Goal: Use online tool/utility: Utilize a website feature to perform a specific function

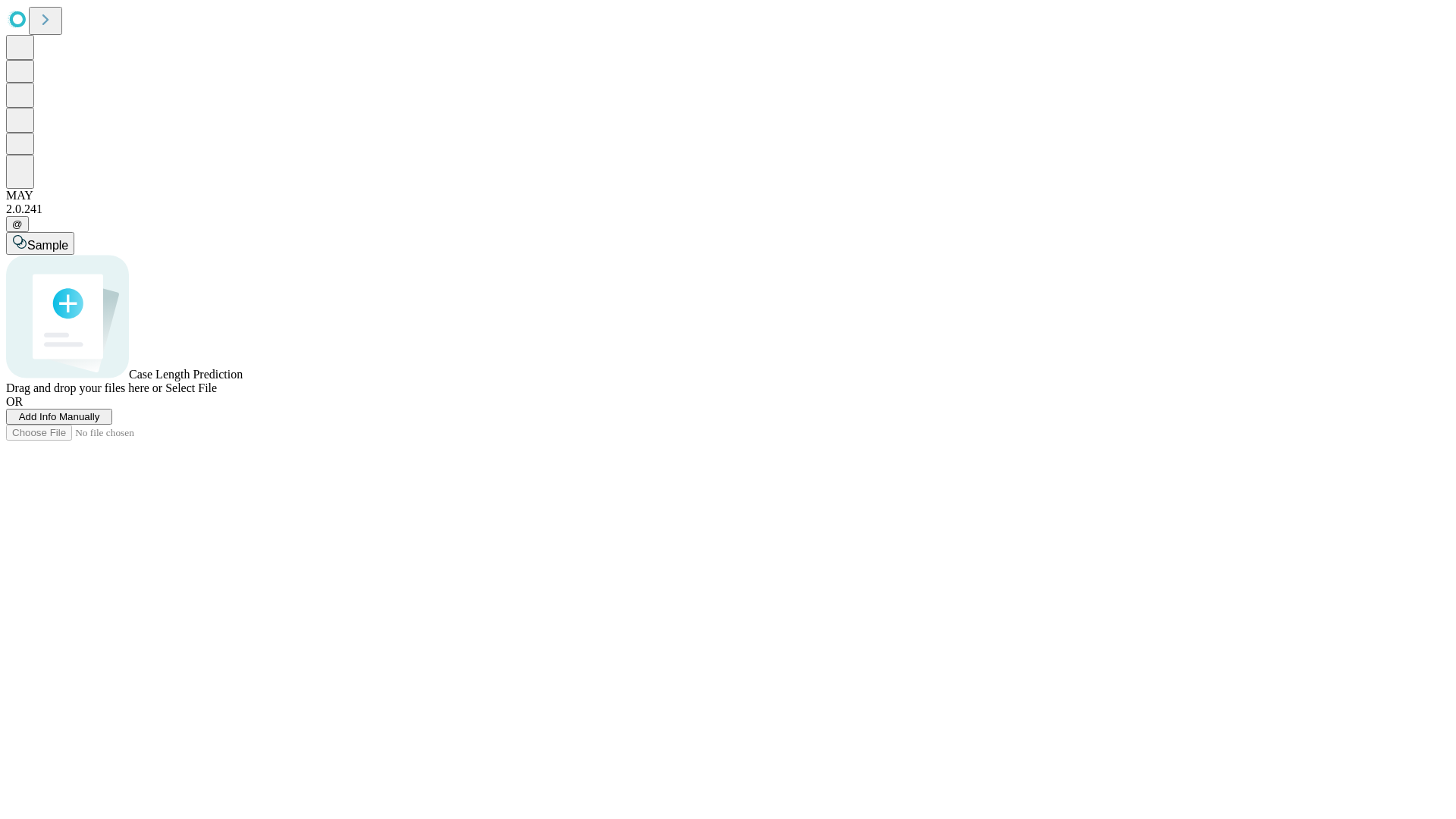
click at [100, 422] on span "Add Info Manually" at bounding box center [59, 416] width 81 height 11
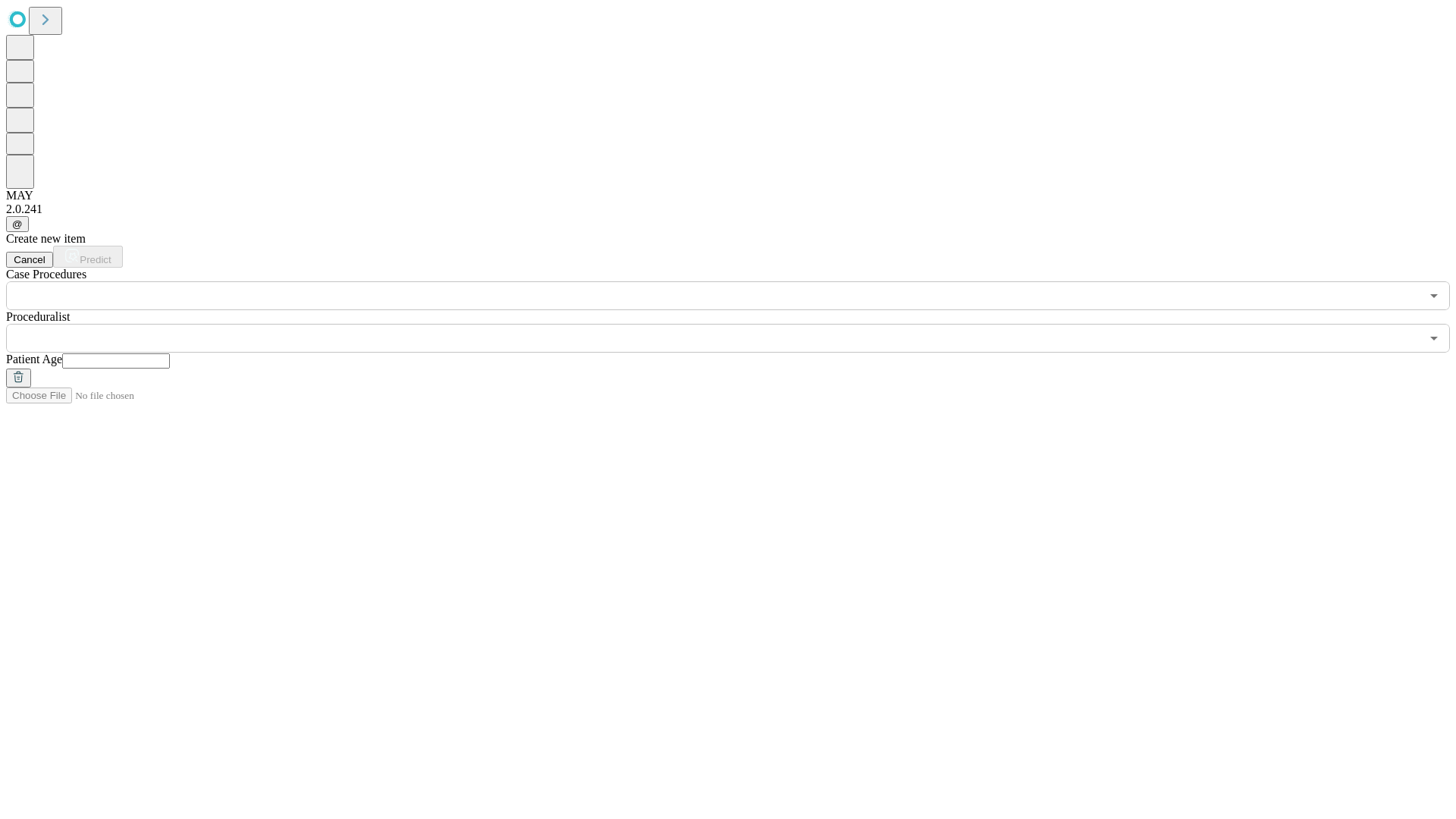
click at [170, 353] on input "text" at bounding box center [116, 360] width 108 height 15
type input "**"
click at [739, 324] on input "text" at bounding box center [713, 338] width 1414 height 29
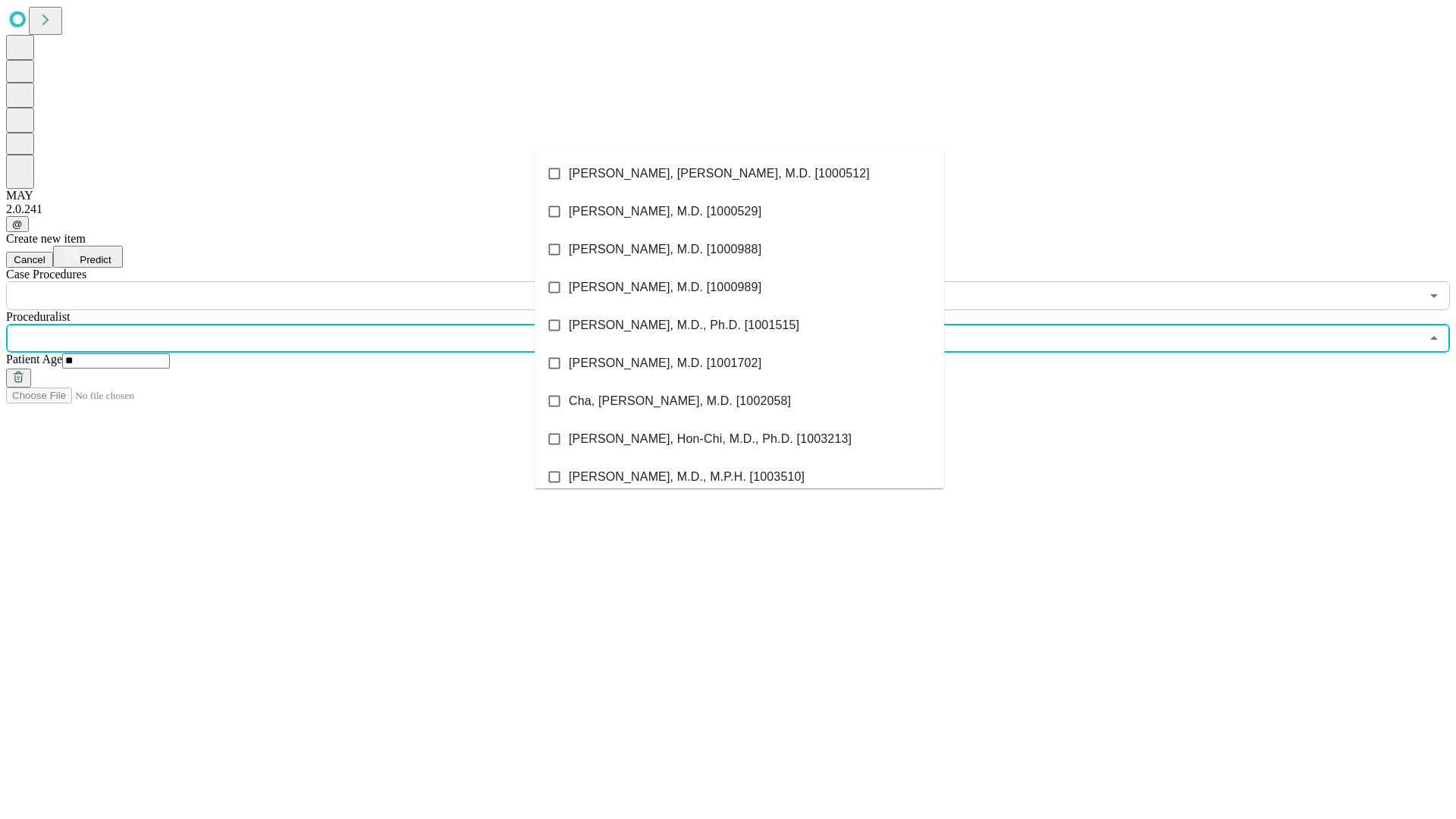
click at [739, 174] on li "[PERSON_NAME], [PERSON_NAME], M.D. [1000512]" at bounding box center [739, 173] width 409 height 38
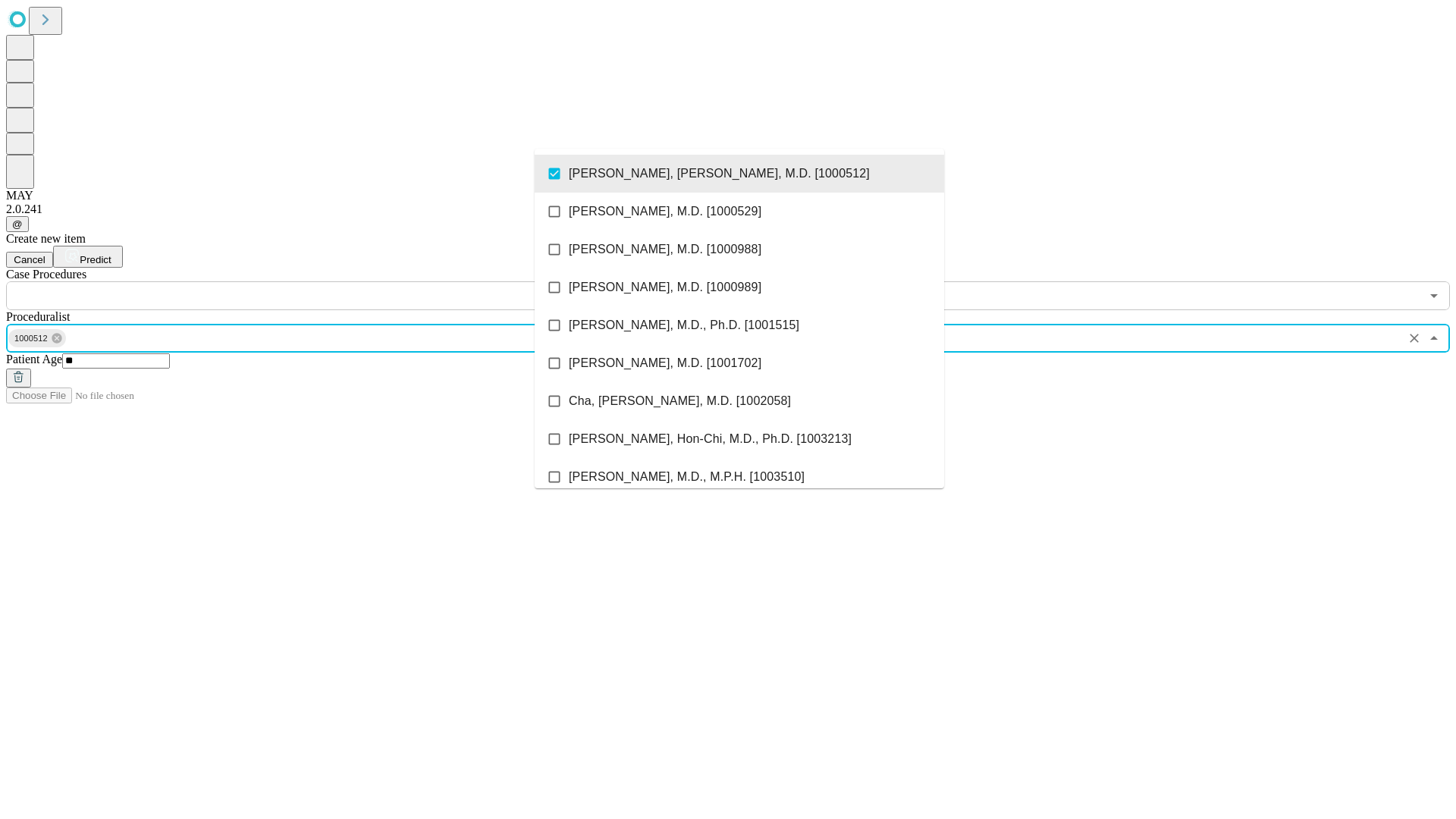
click at [318, 281] on input "text" at bounding box center [713, 296] width 1414 height 29
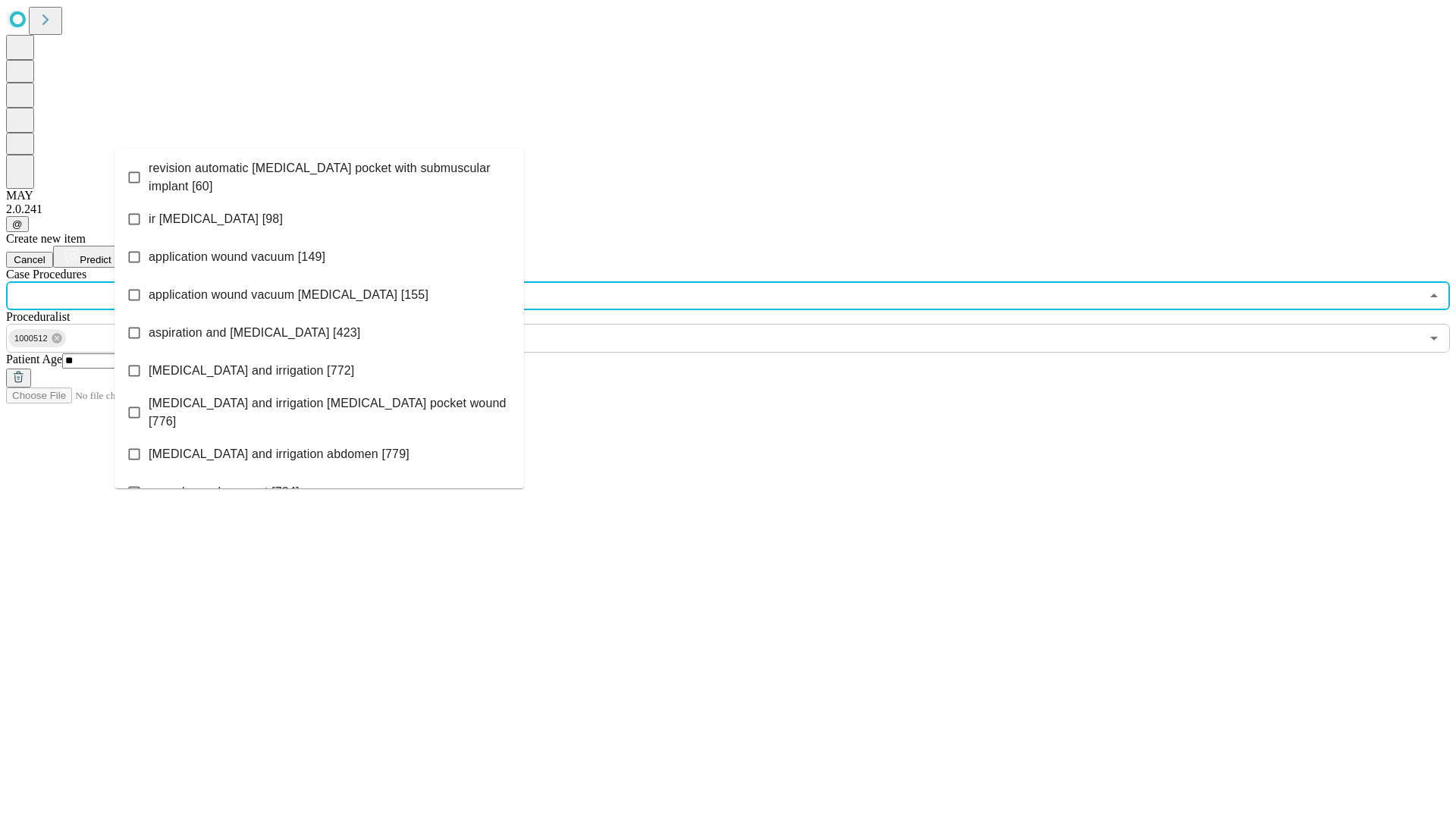
click at [319, 174] on span "revision automatic [MEDICAL_DATA] pocket with submuscular implant [60]" at bounding box center [330, 177] width 363 height 36
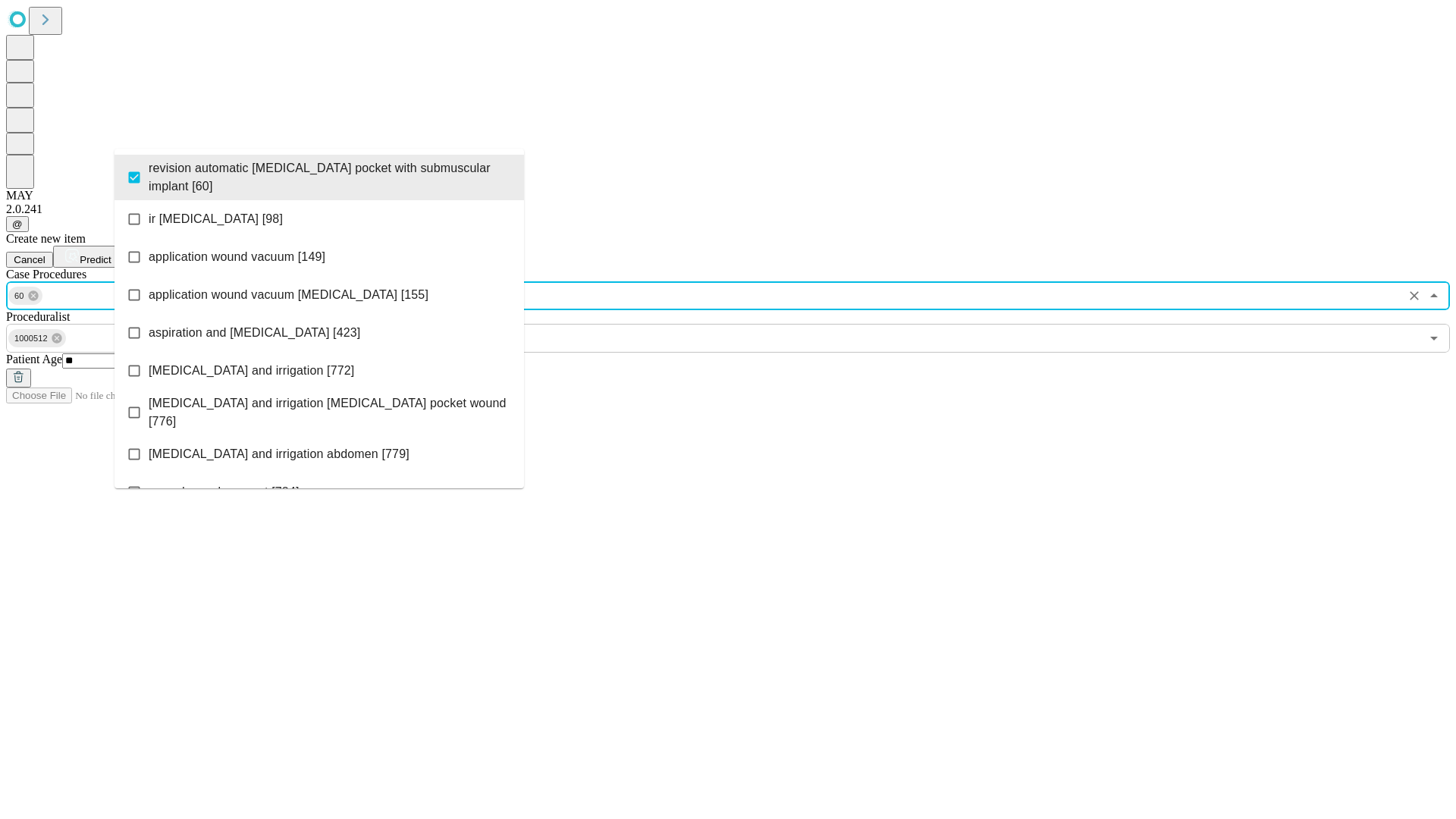
click at [111, 254] on span "Predict" at bounding box center [95, 260] width 31 height 11
